Goal: Transaction & Acquisition: Purchase product/service

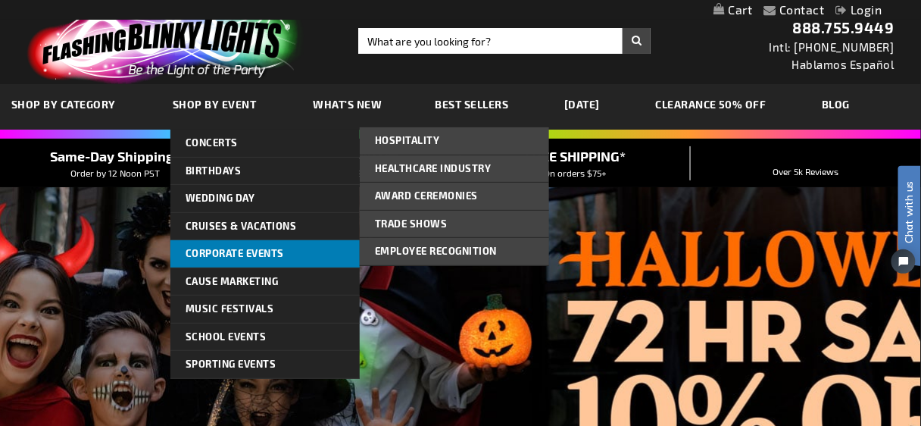
click at [248, 248] on span "Corporate Events" at bounding box center [235, 253] width 98 height 12
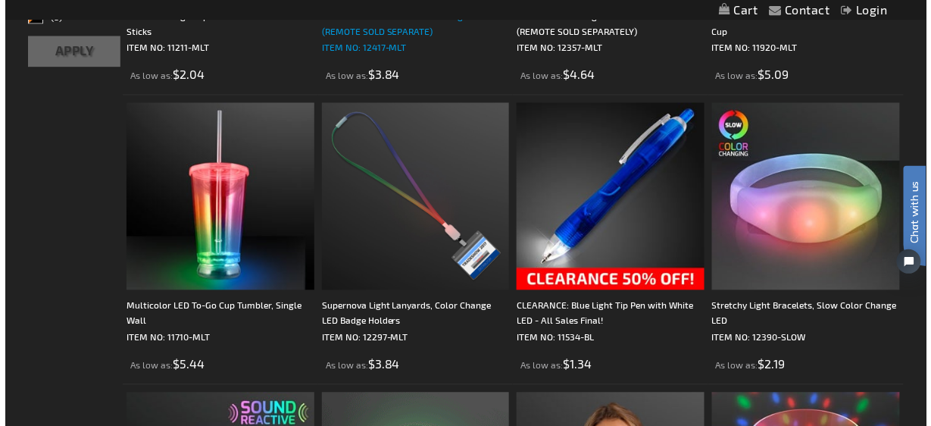
scroll to position [485, 0]
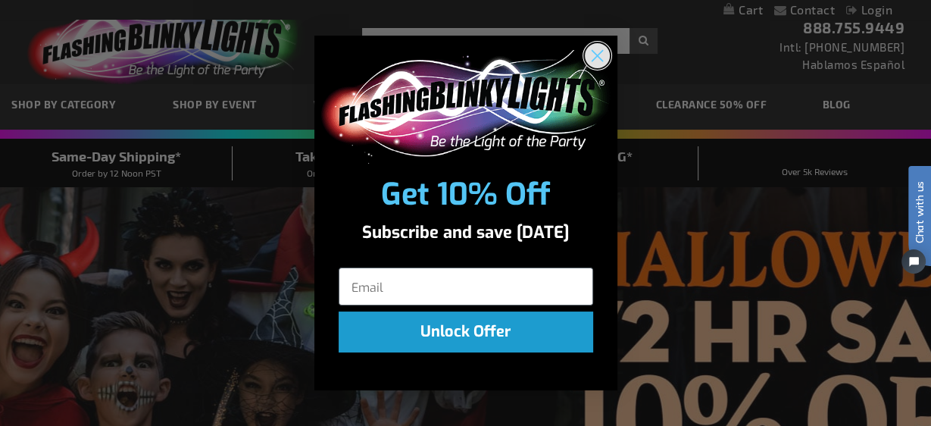
click at [604, 52] on circle "Close dialog" at bounding box center [596, 54] width 25 height 25
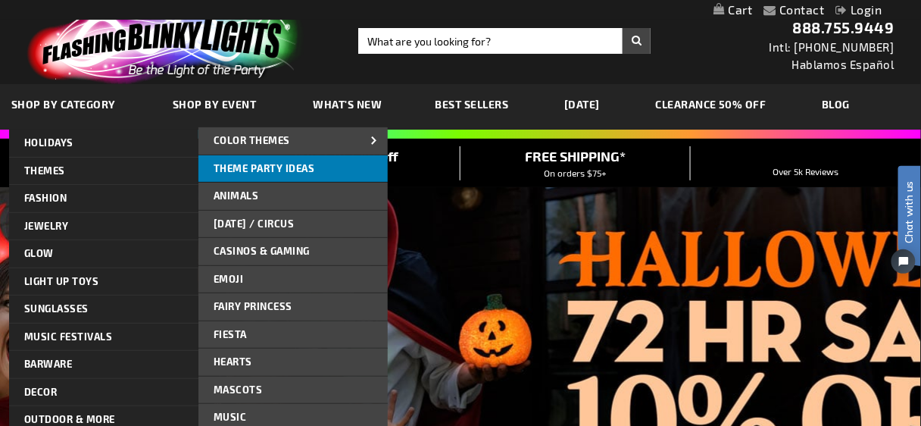
click at [259, 170] on span "Theme Party Ideas" at bounding box center [264, 168] width 101 height 12
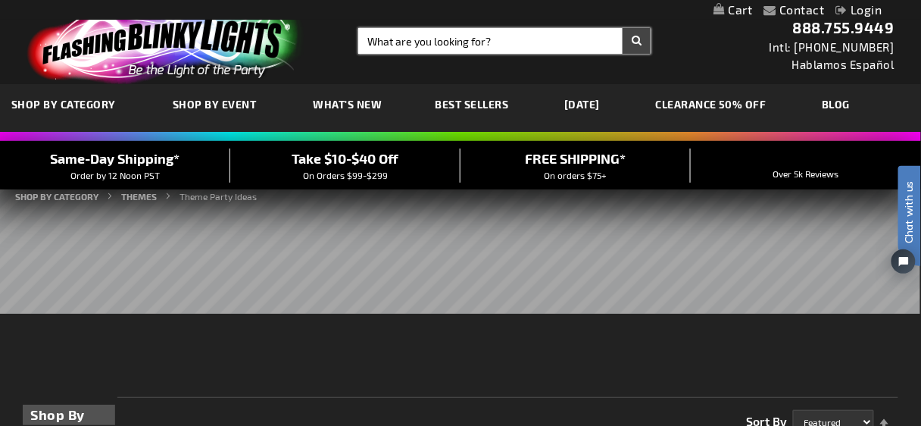
click at [408, 36] on input "Search" at bounding box center [504, 41] width 292 height 26
type input "luau"
click at [623, 28] on button "Search" at bounding box center [637, 41] width 28 height 26
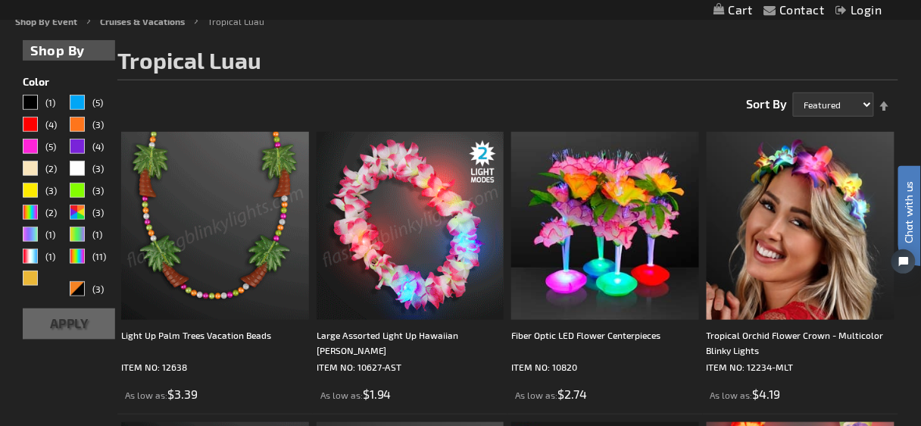
scroll to position [303, 0]
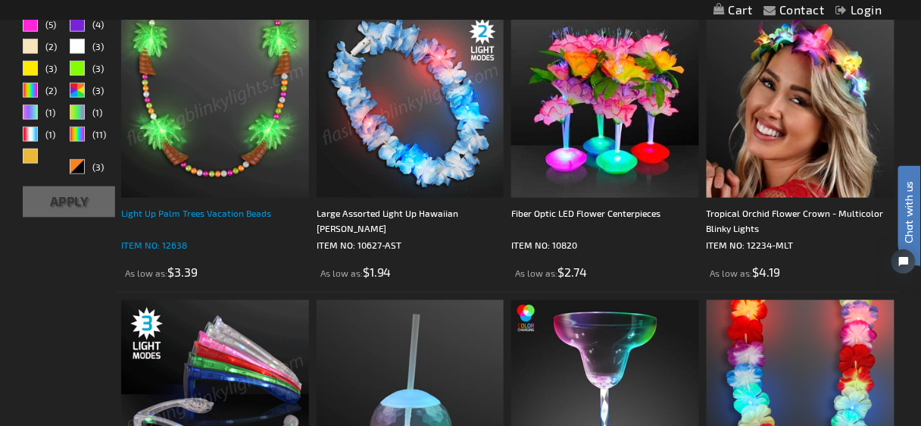
click at [194, 209] on div "Light Up Palm Trees Vacation Beads" at bounding box center [215, 220] width 188 height 30
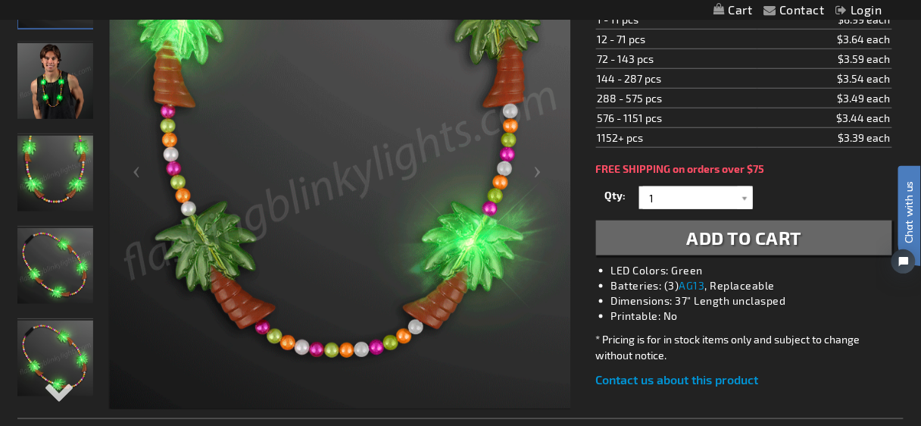
scroll to position [303, 0]
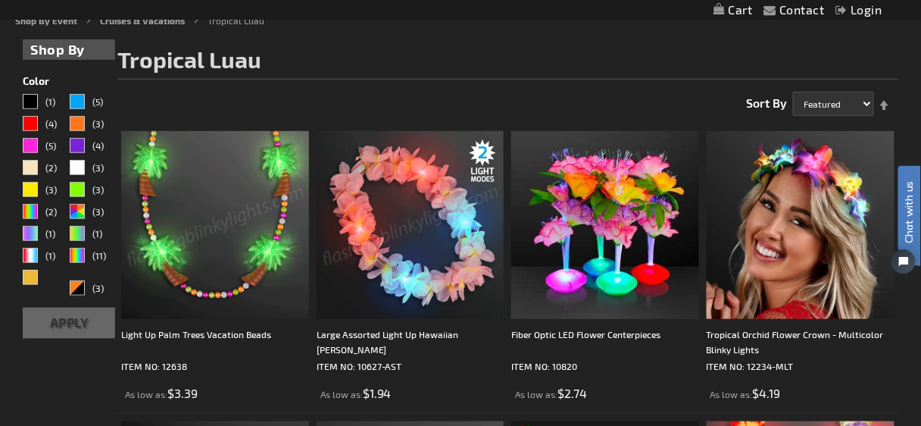
scroll to position [303, 0]
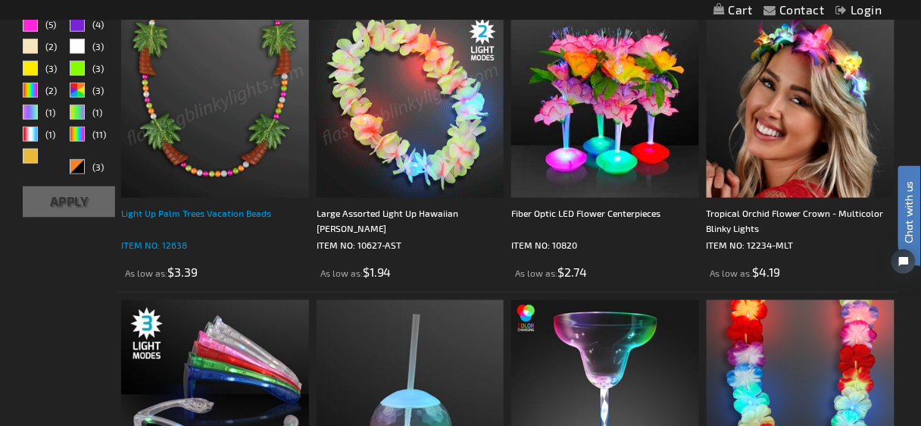
click at [212, 214] on div "Light Up Palm Trees Vacation Beads" at bounding box center [215, 220] width 188 height 30
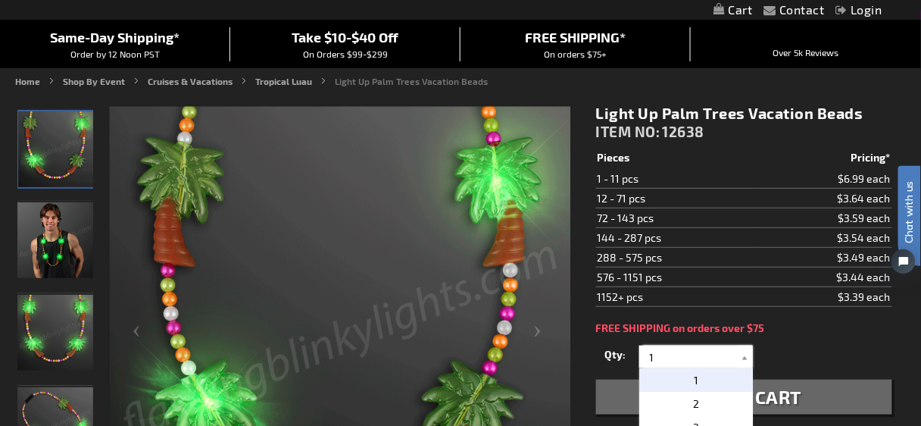
drag, startPoint x: 657, startPoint y: 353, endPoint x: 639, endPoint y: 354, distance: 18.2
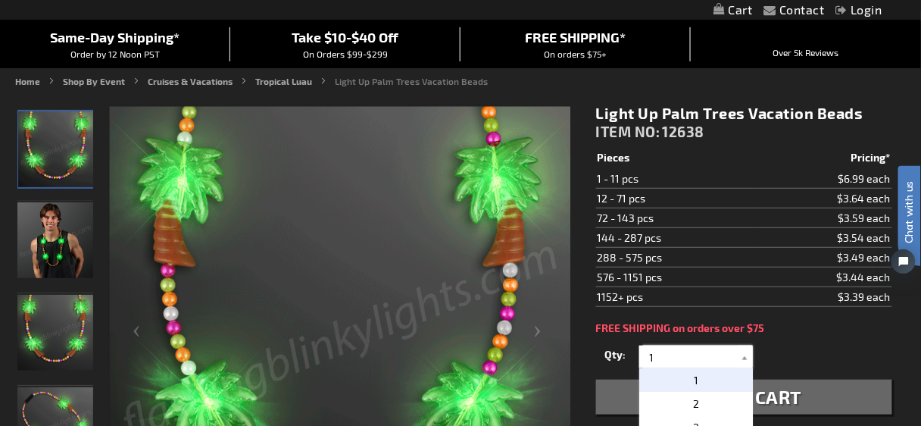
click at [639, 354] on div "1 2 3 4 5 6 7 8 9 10 11 12 24 36 48 60 72 84 96 108 120 1" at bounding box center [696, 356] width 114 height 23
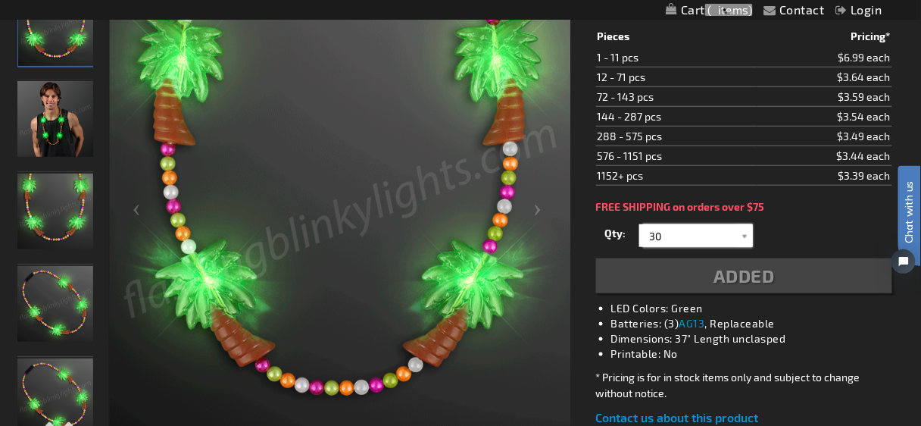
type input "30"
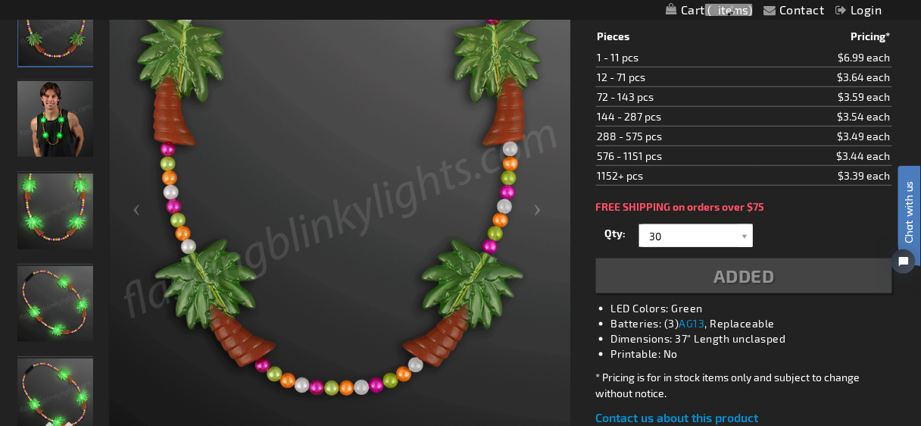
scroll to position [276, 0]
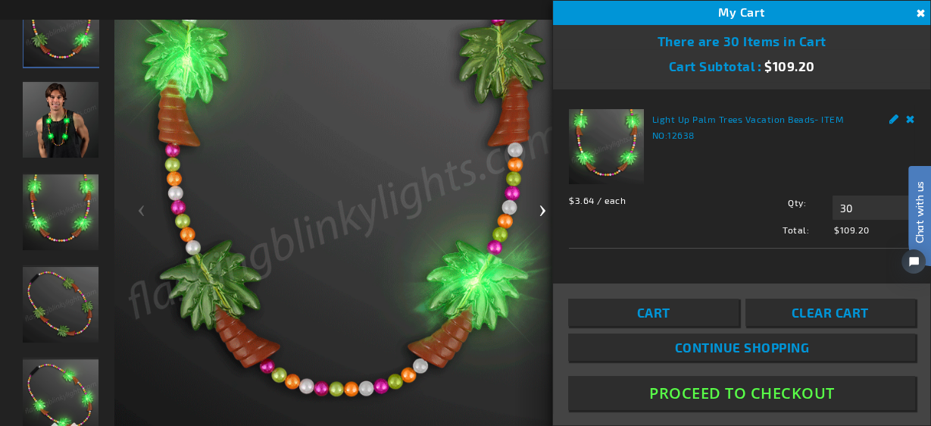
click at [525, 389] on div "Next" at bounding box center [545, 216] width 61 height 465
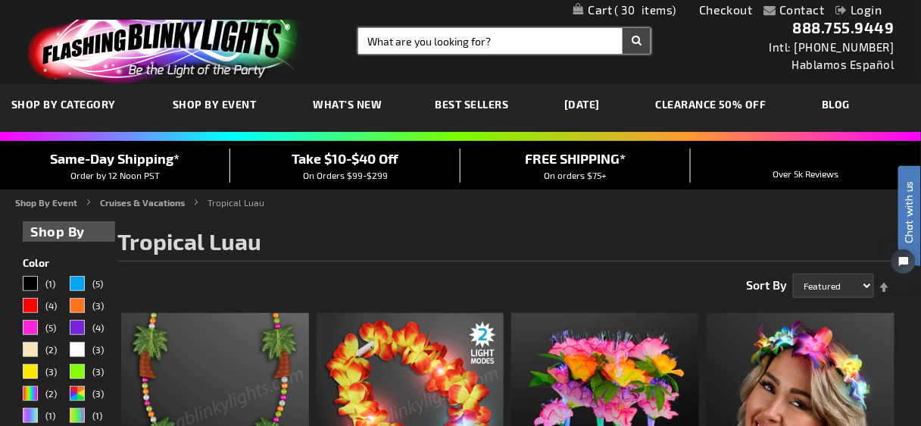
click at [453, 45] on input "Search" at bounding box center [504, 41] width 292 height 26
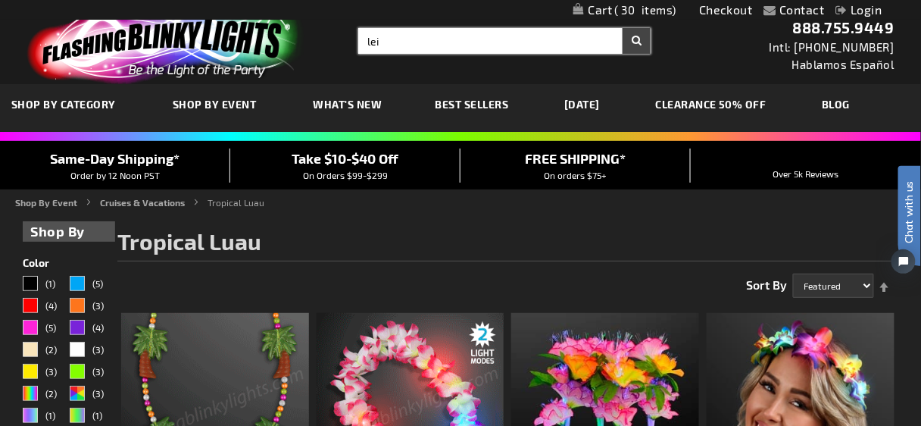
type input "lei"
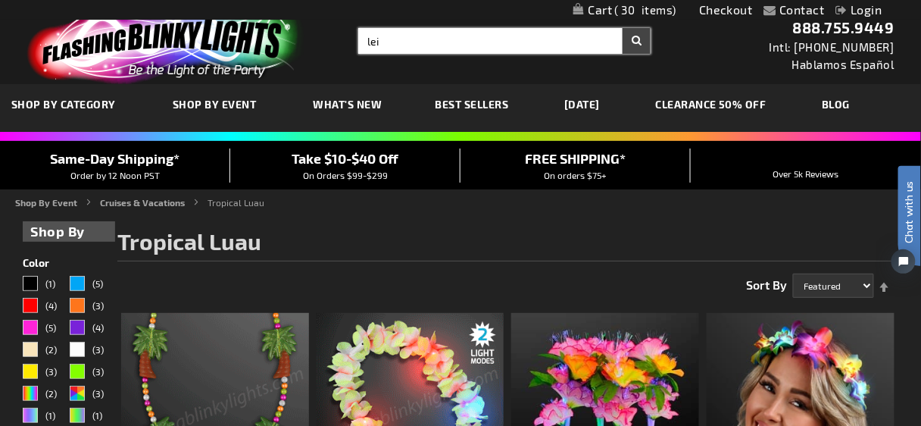
click at [623, 28] on button "Search" at bounding box center [637, 41] width 28 height 26
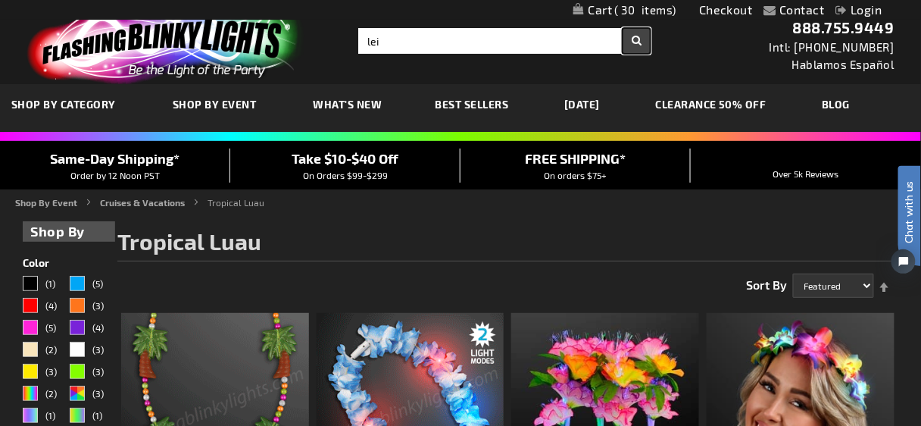
click at [635, 46] on button "Search" at bounding box center [637, 41] width 28 height 26
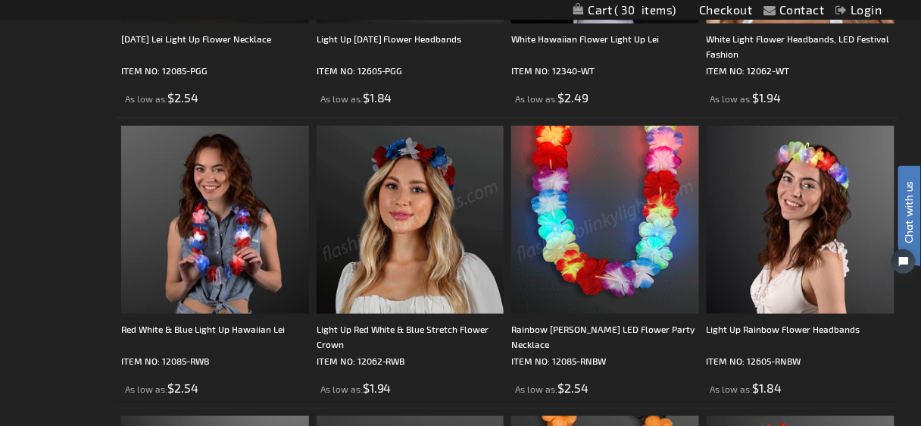
scroll to position [1636, 0]
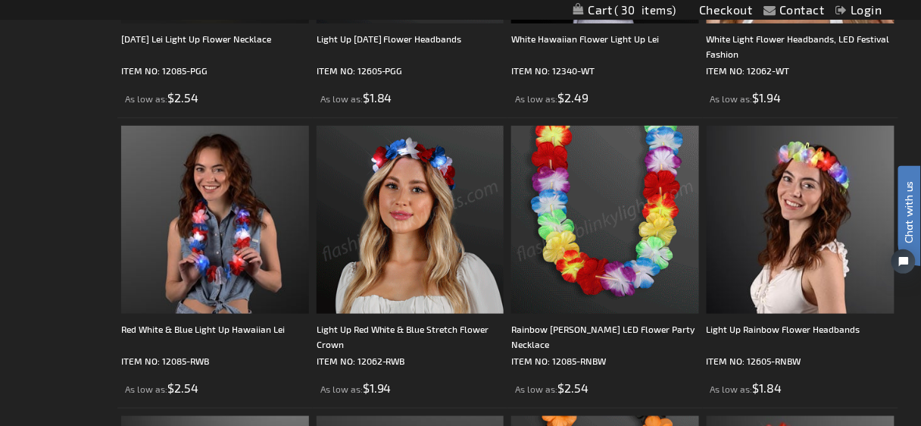
click at [601, 277] on img at bounding box center [605, 220] width 188 height 188
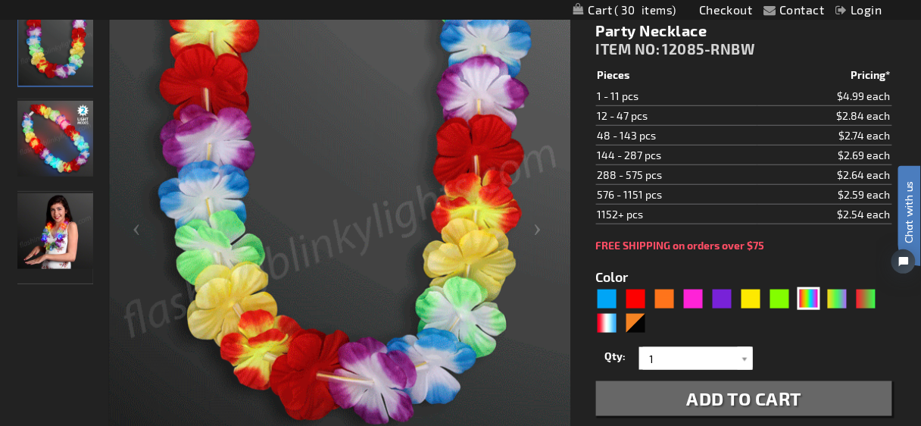
scroll to position [303, 0]
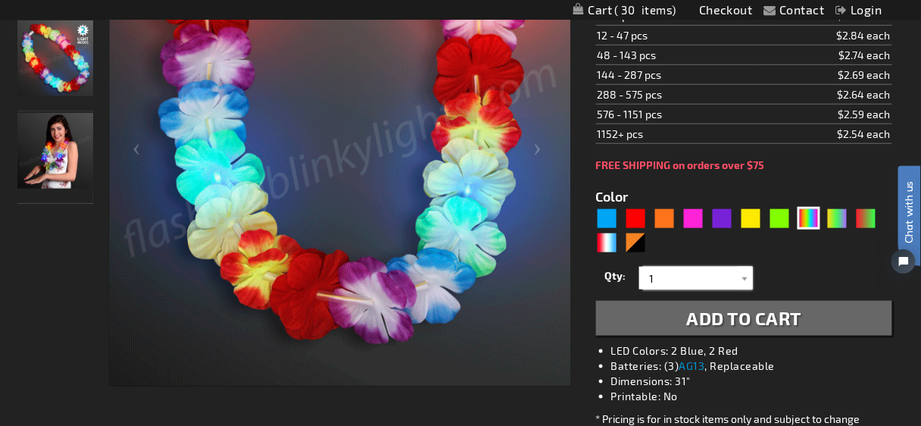
click at [726, 276] on input "1" at bounding box center [698, 278] width 110 height 23
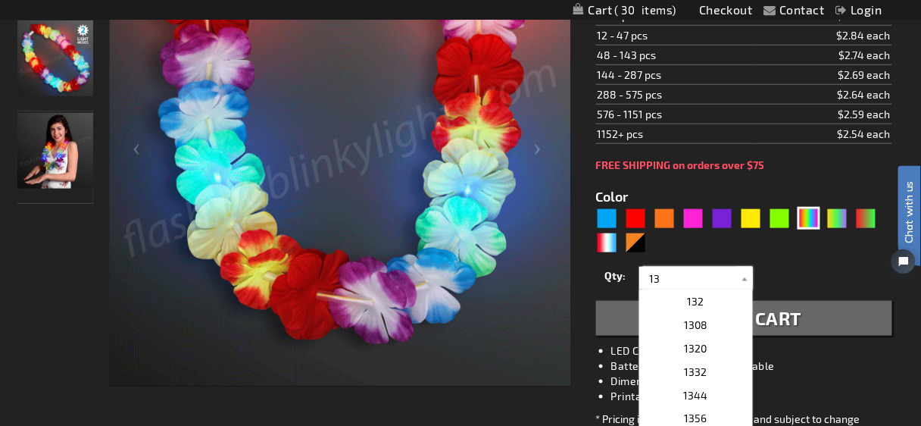
drag, startPoint x: 685, startPoint y: 276, endPoint x: 619, endPoint y: 279, distance: 66.0
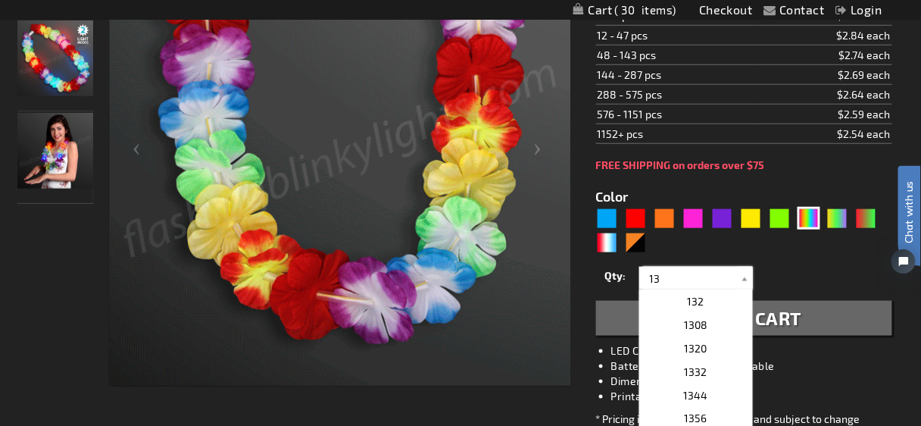
click at [619, 279] on div "Qty 1 2 3 4 5 6 7 8 9 10 11 12 24 36 48 60 72 84 96 108 120 132 144 156 168" at bounding box center [744, 278] width 296 height 30
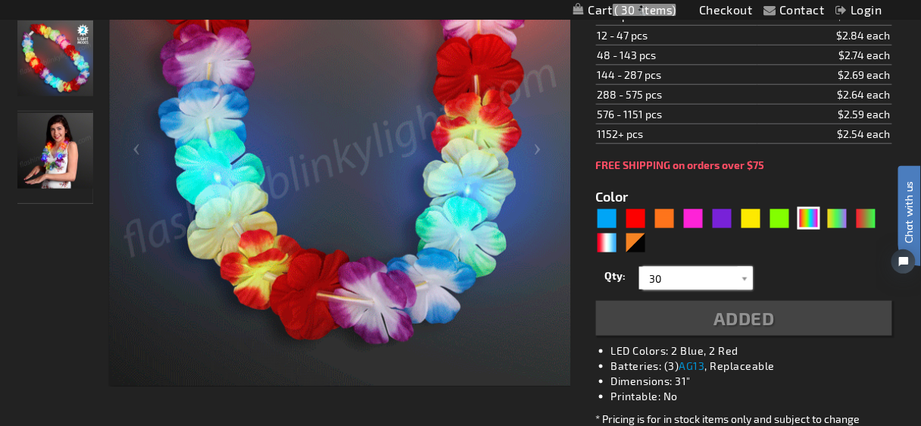
type input "30"
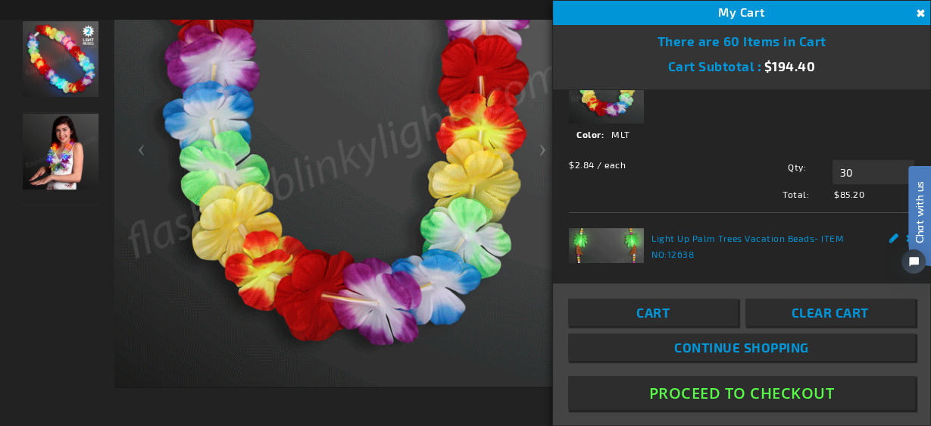
scroll to position [0, 0]
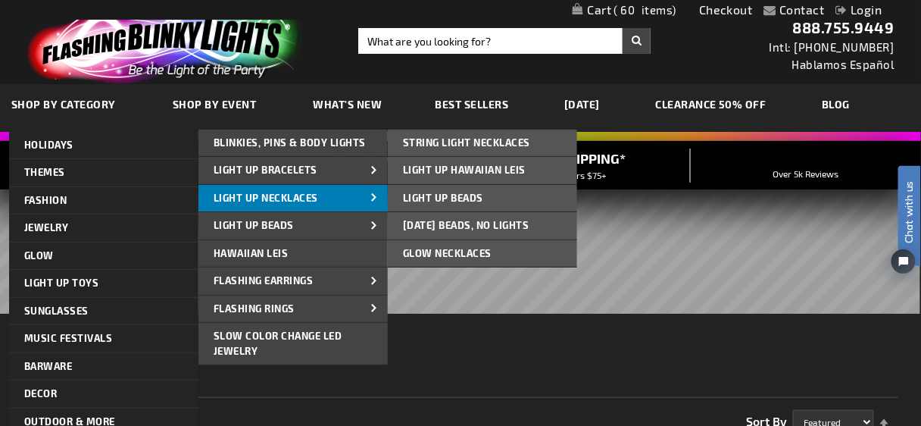
click at [283, 198] on span "Light Up Necklaces" at bounding box center [266, 198] width 105 height 12
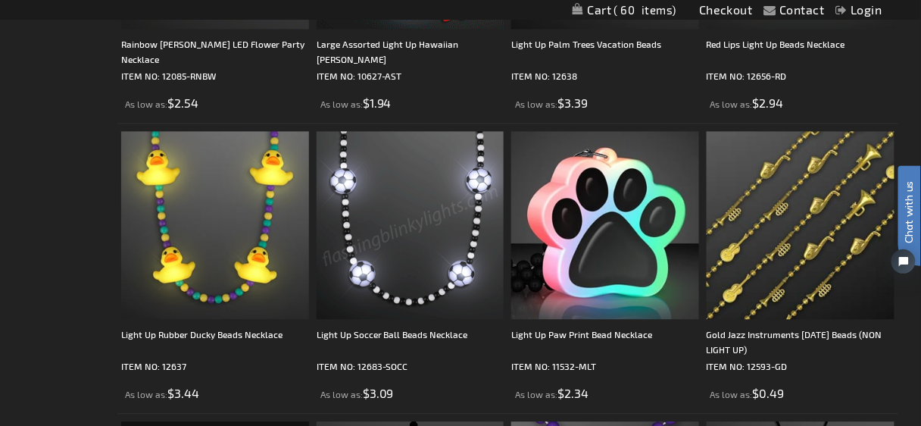
scroll to position [788, 0]
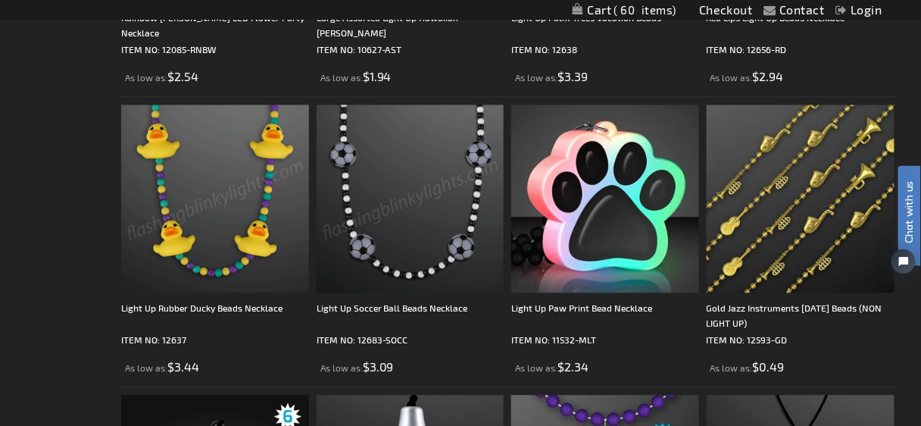
click at [260, 239] on img at bounding box center [215, 199] width 188 height 188
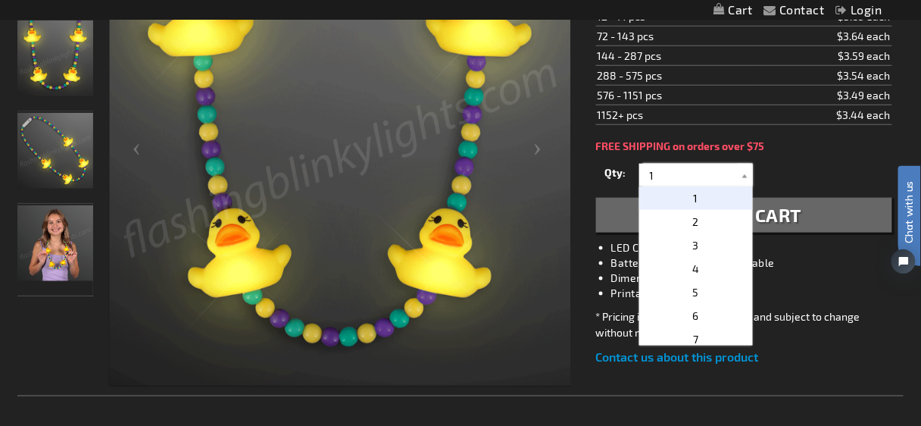
click at [676, 173] on input "1" at bounding box center [698, 175] width 110 height 23
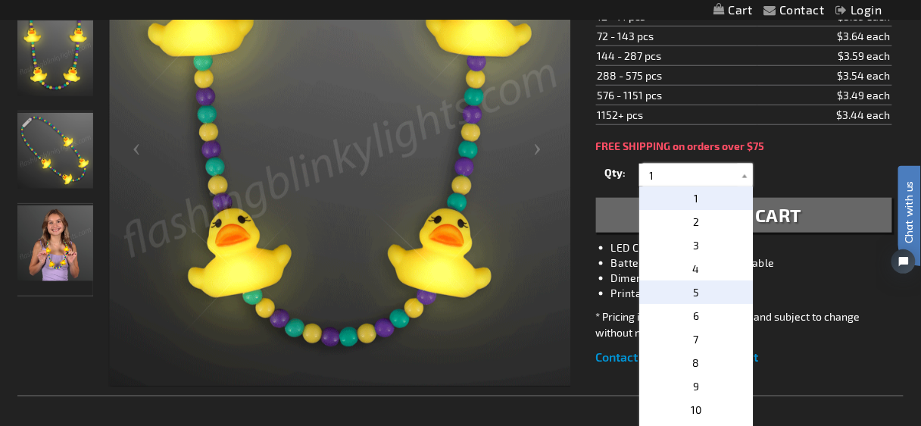
scroll to position [182, 0]
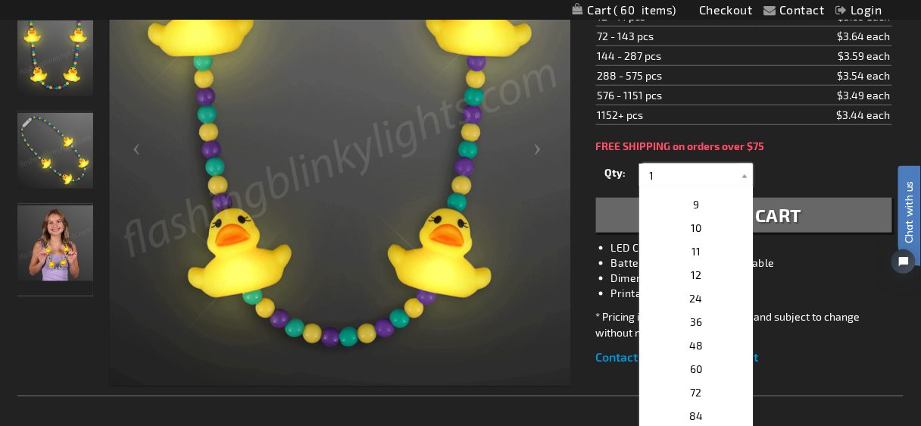
drag, startPoint x: 660, startPoint y: 171, endPoint x: 632, endPoint y: 171, distance: 28.8
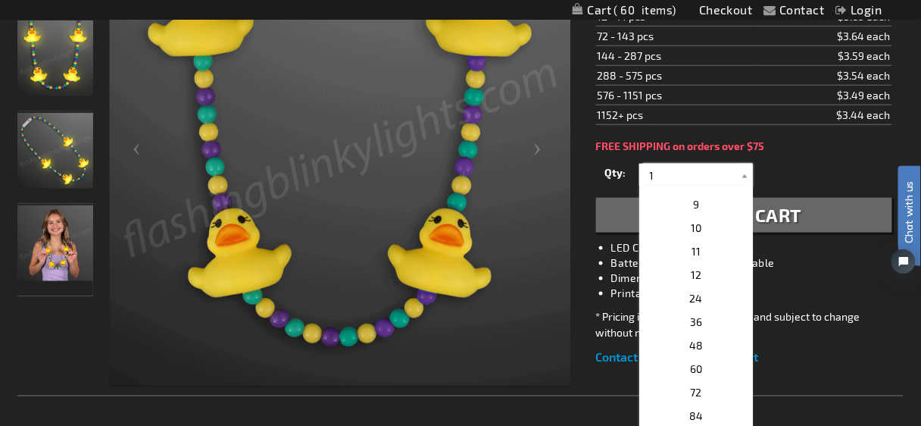
click at [632, 171] on div "Qty 1 2 3 4 5 6 7 8 9 10 11 12 24 36 48 60 72 84 96 108 120 132 144 156 168" at bounding box center [744, 175] width 296 height 30
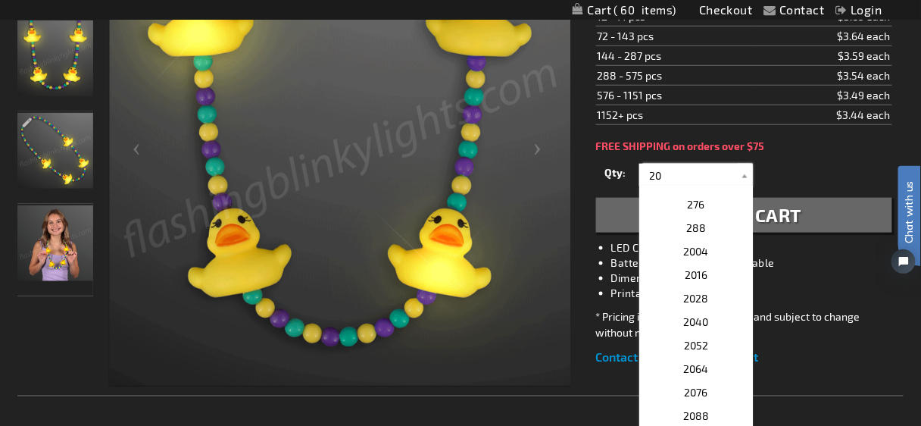
scroll to position [0, 0]
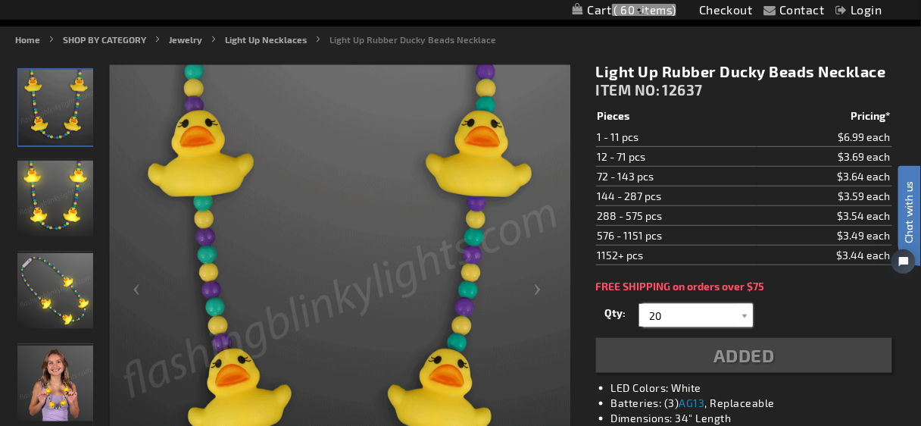
type input "20"
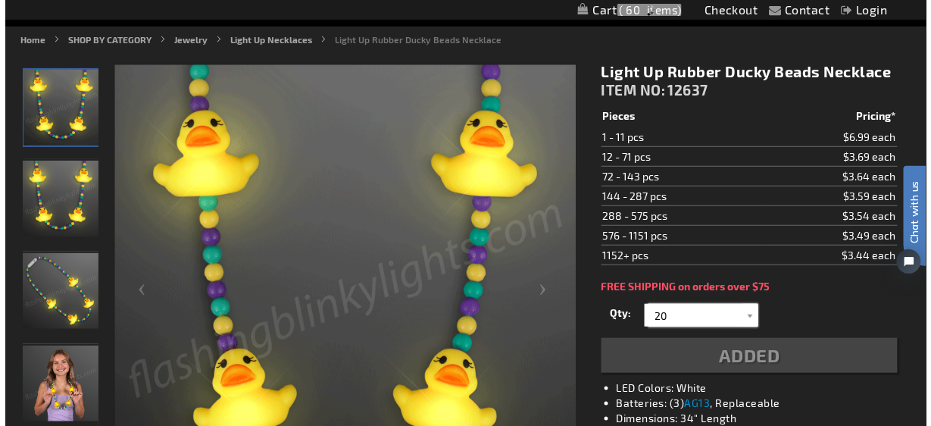
scroll to position [121, 0]
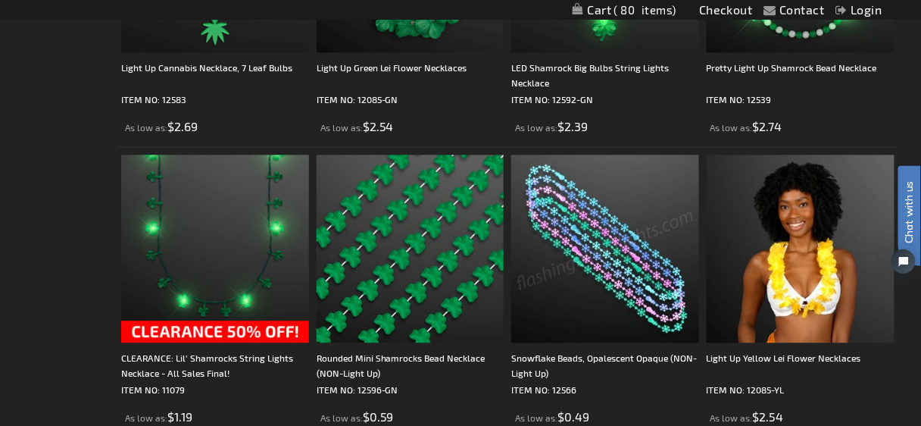
scroll to position [3333, 0]
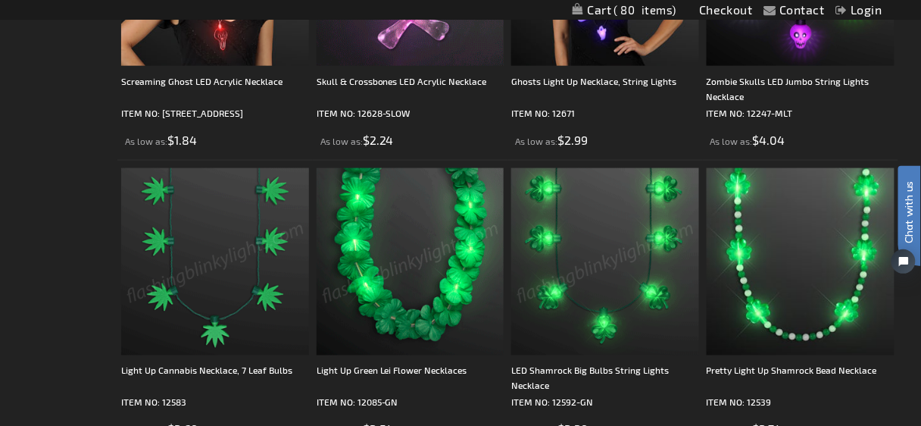
click at [216, 242] on img at bounding box center [215, 262] width 188 height 188
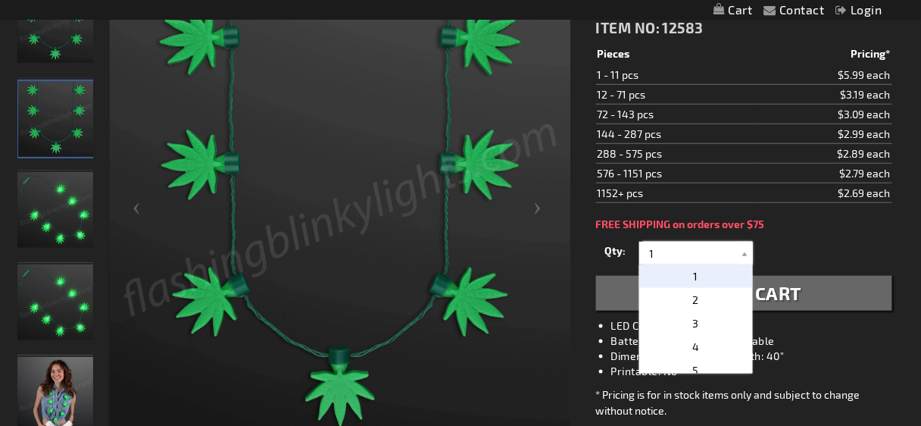
click at [679, 247] on input "1" at bounding box center [698, 253] width 110 height 23
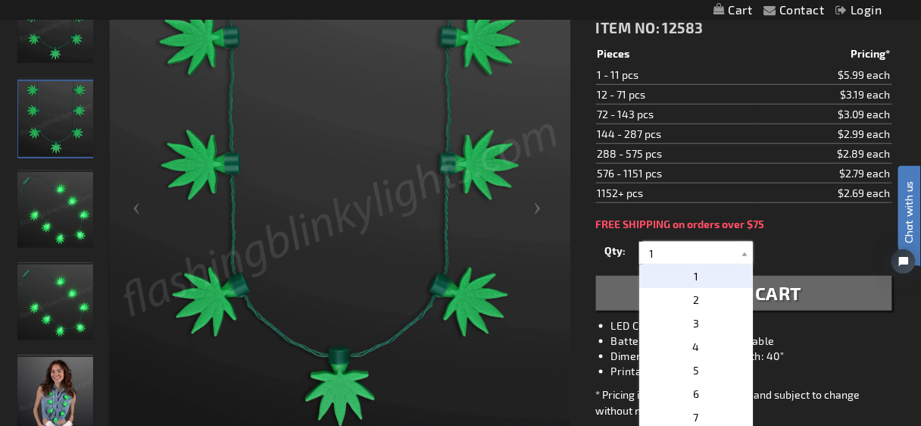
drag, startPoint x: 679, startPoint y: 247, endPoint x: 644, endPoint y: 249, distance: 35.7
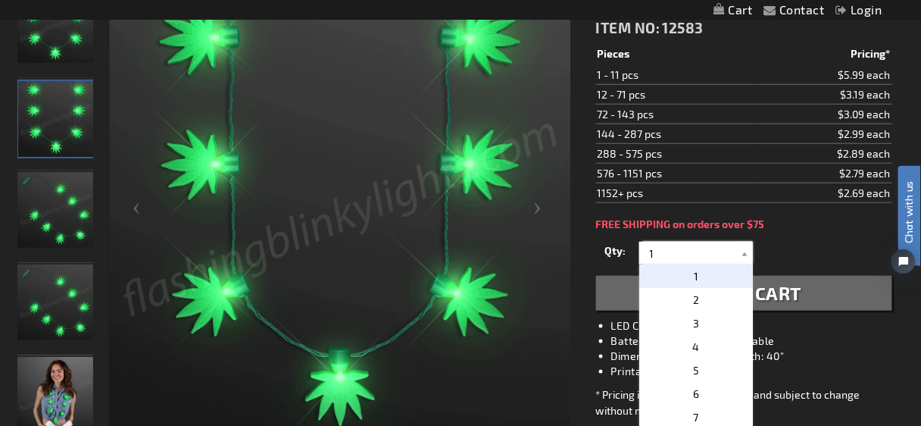
click at [644, 249] on input "1" at bounding box center [698, 253] width 110 height 23
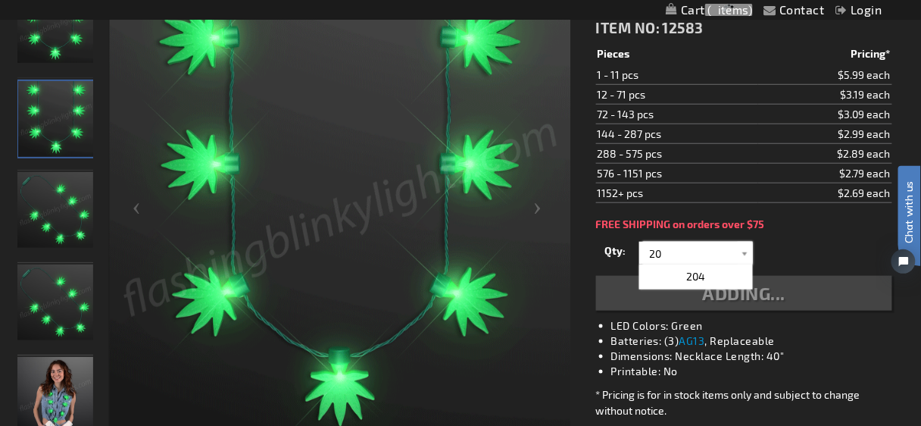
type input "20"
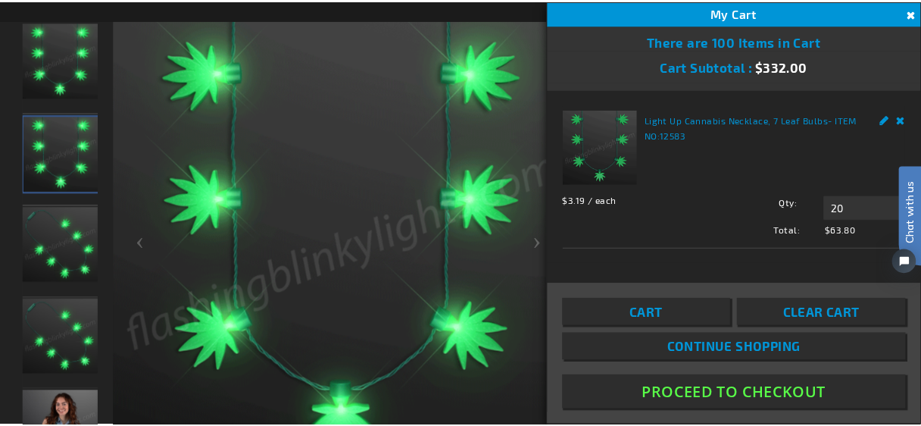
scroll to position [279, 0]
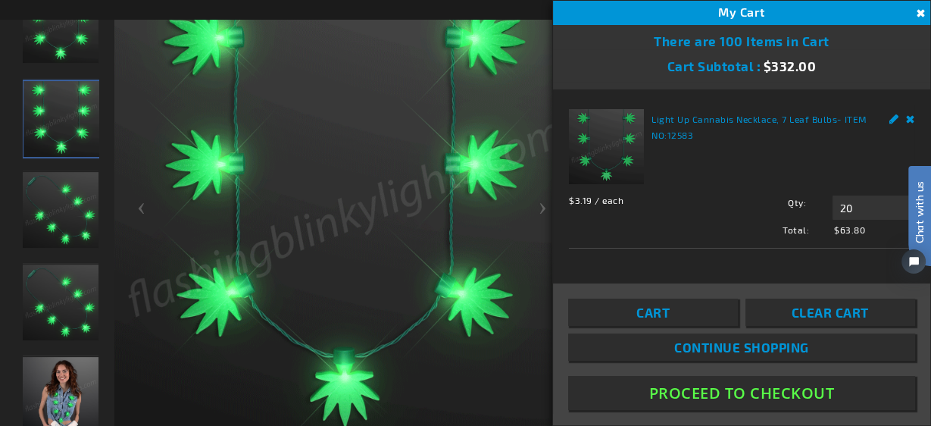
click at [742, 393] on button "Proceed To Checkout" at bounding box center [741, 393] width 347 height 34
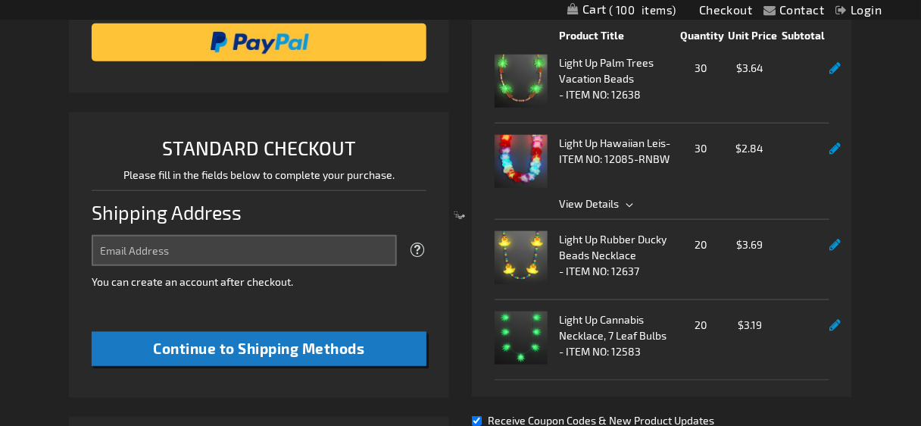
scroll to position [378, 0]
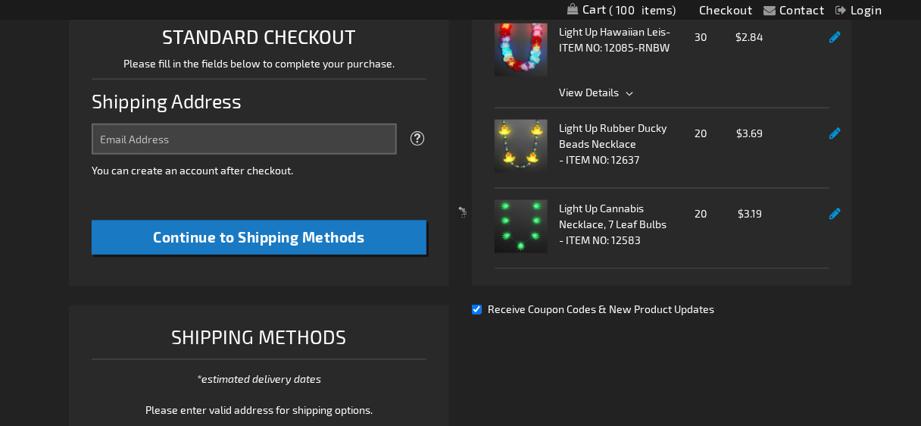
select select "US"
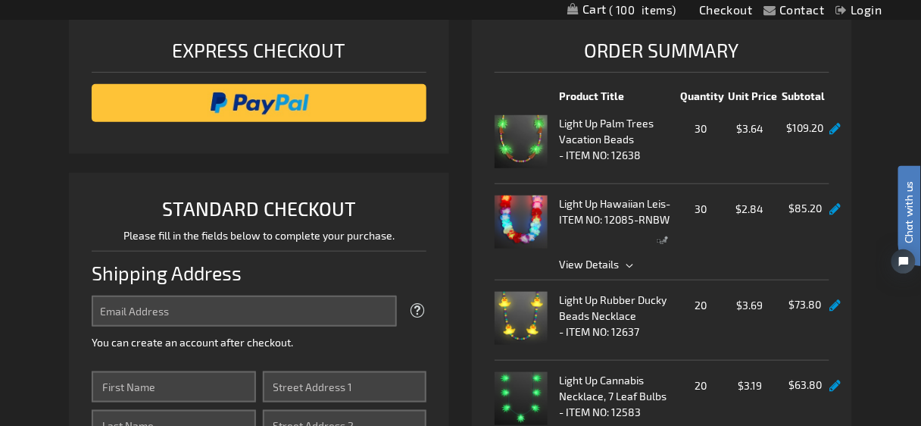
scroll to position [196, 0]
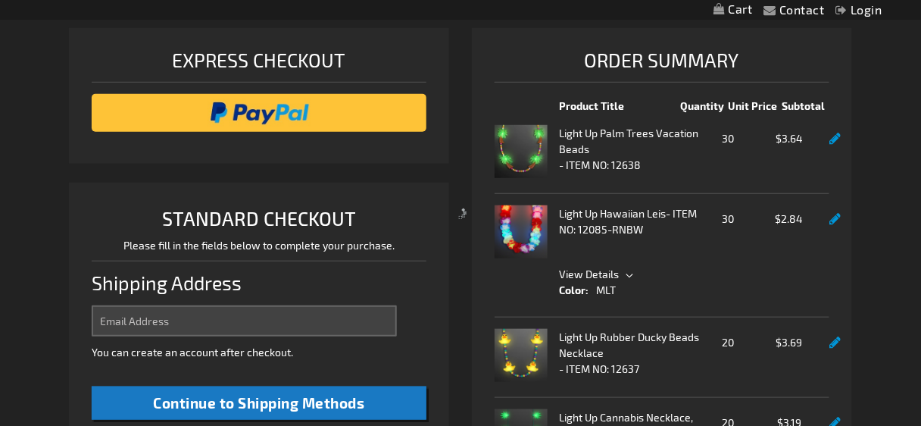
select select "US"
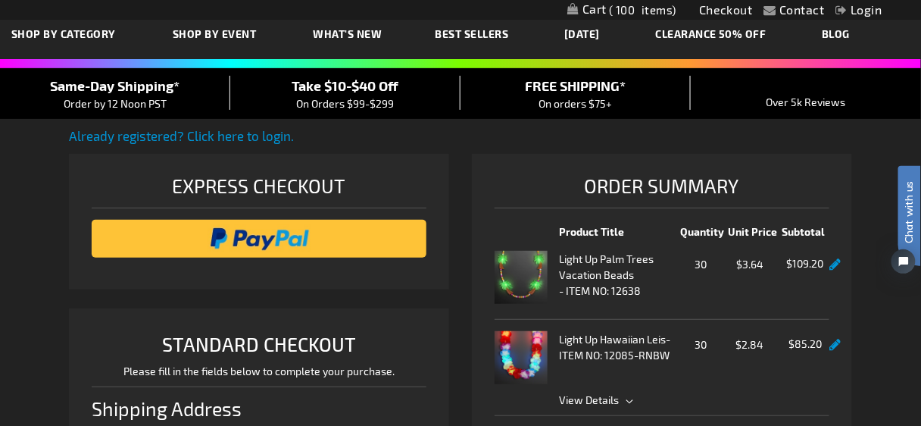
scroll to position [61, 0]
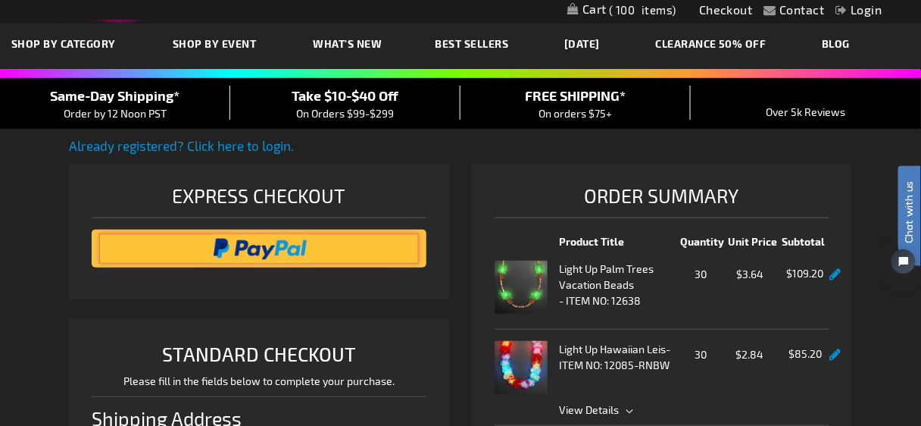
click at [301, 243] on input "image" at bounding box center [259, 248] width 320 height 30
click at [301, 245] on input "image" at bounding box center [259, 248] width 320 height 30
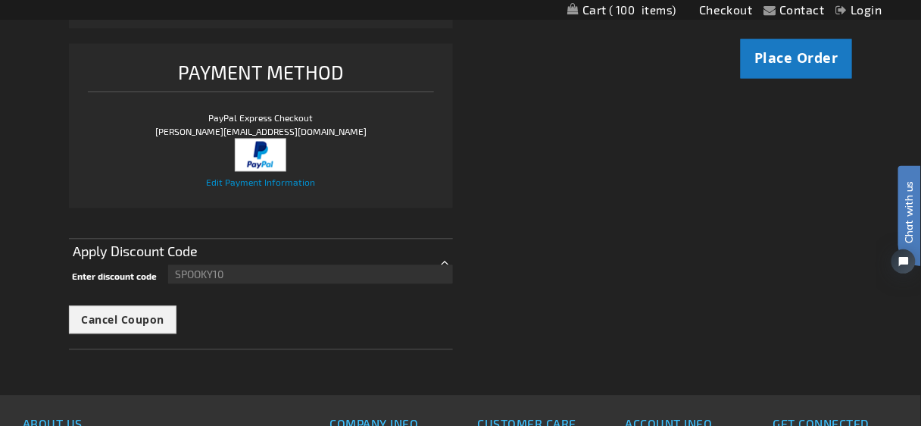
scroll to position [667, 0]
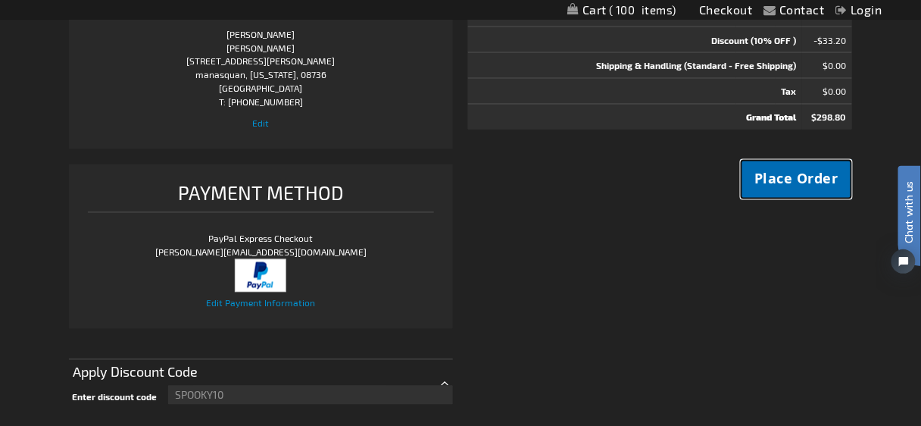
click at [813, 175] on span "Place Order" at bounding box center [796, 179] width 84 height 19
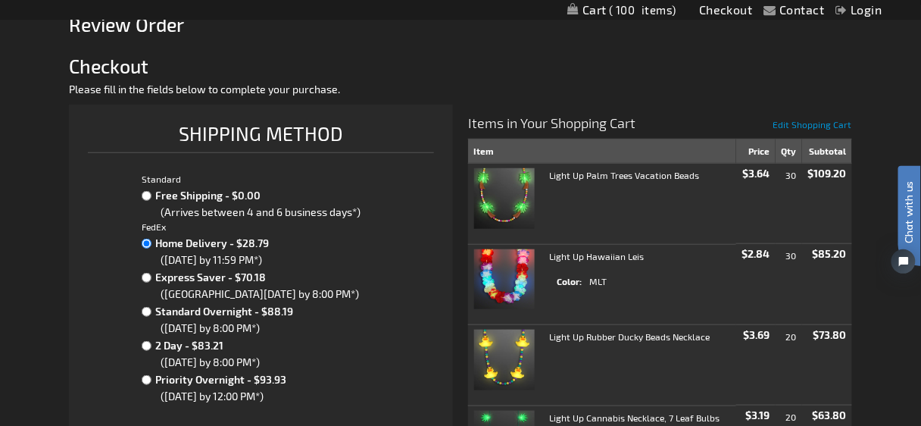
scroll to position [303, 0]
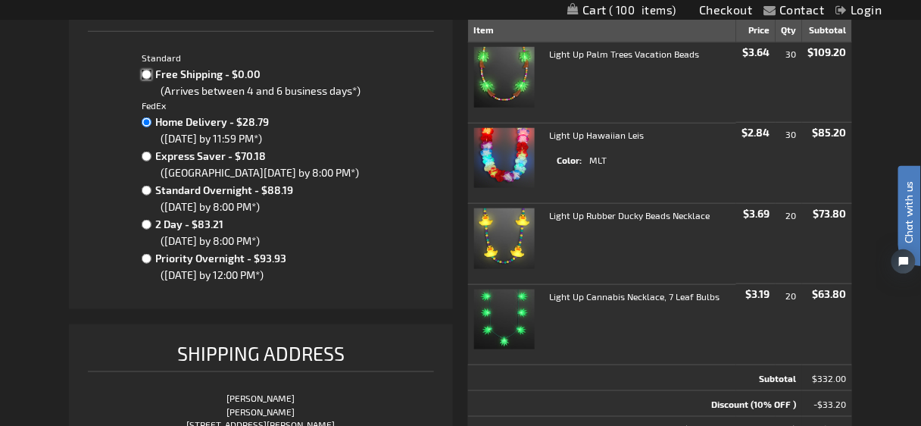
click at [146, 71] on input "Free Shipping - $0.00" at bounding box center [147, 75] width 10 height 10
radio input "true"
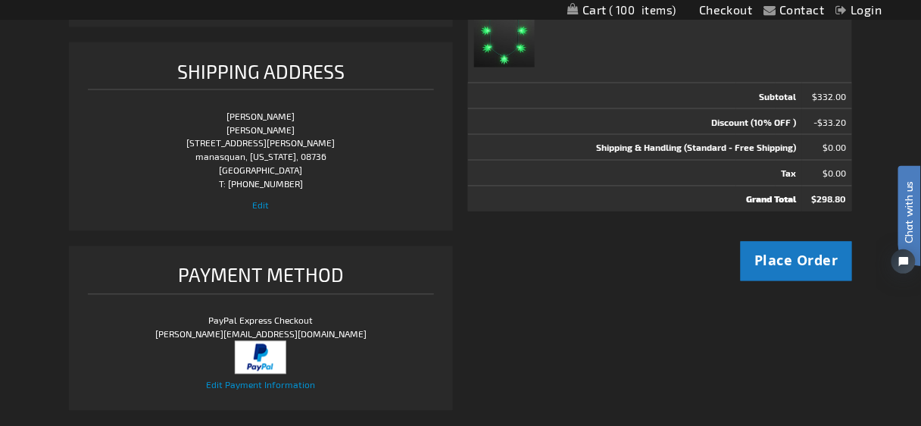
scroll to position [606, 0]
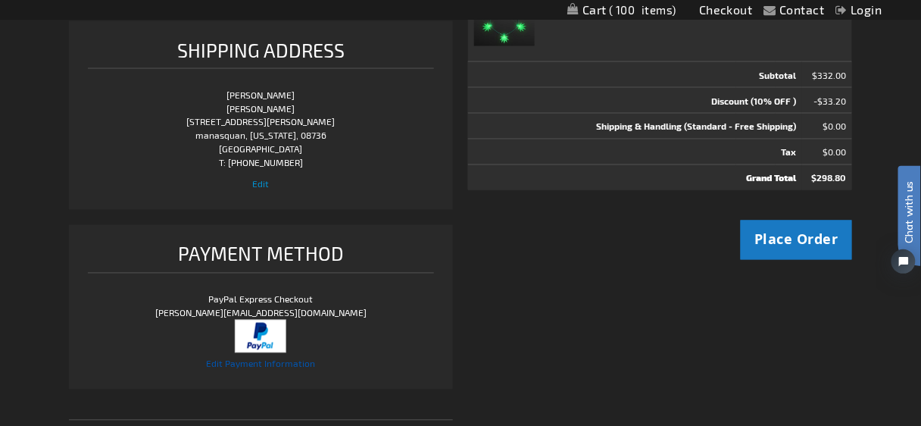
click at [280, 364] on span "Edit Payment Information" at bounding box center [260, 363] width 109 height 11
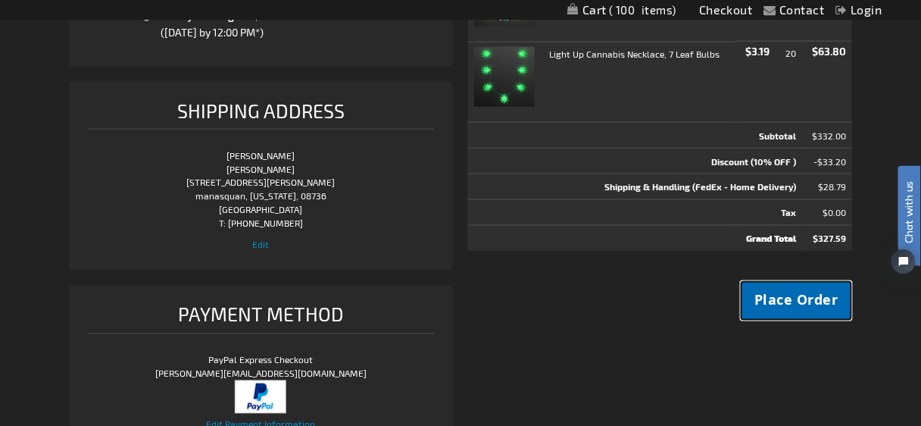
click at [780, 297] on span "Place Order" at bounding box center [796, 300] width 84 height 19
